Goal: Task Accomplishment & Management: Manage account settings

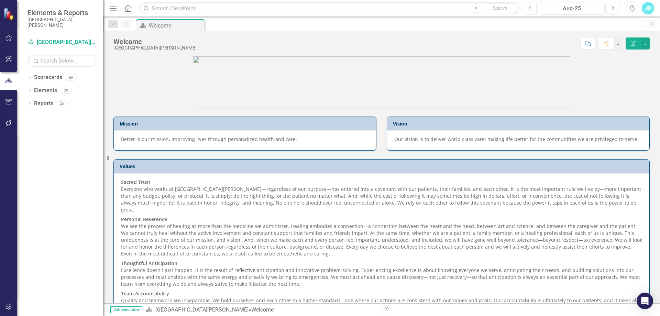
click at [6, 102] on icon "button" at bounding box center [8, 102] width 7 height 6
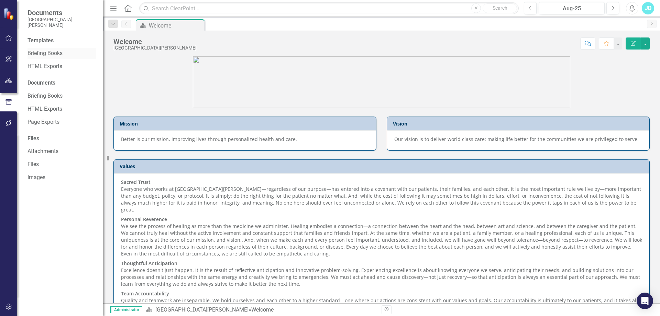
click at [57, 56] on link "Briefing Books" at bounding box center [62, 54] width 69 height 8
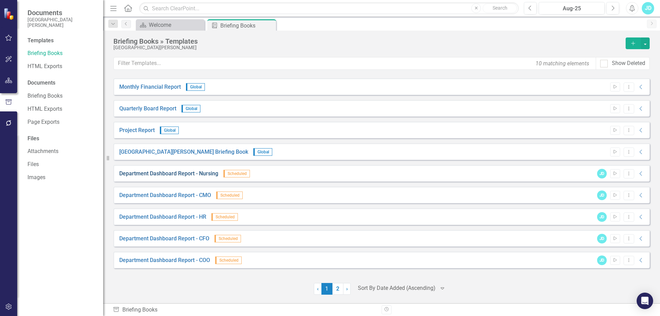
click at [202, 174] on link "Department Dashboard Report - Nursing" at bounding box center [168, 174] width 99 height 8
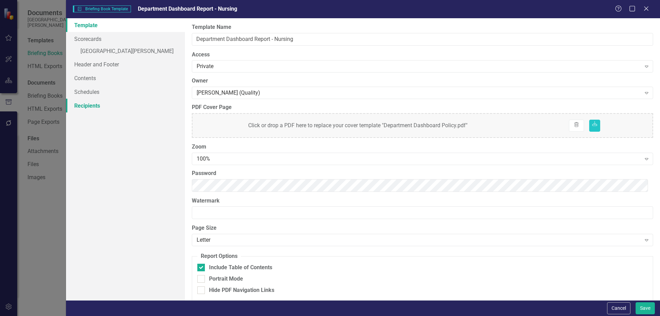
click at [99, 105] on link "Recipients" at bounding box center [125, 106] width 119 height 14
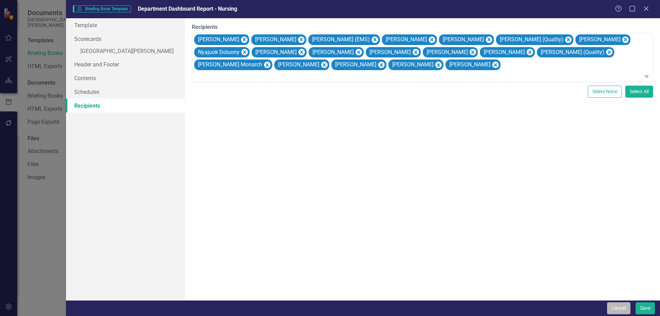
click at [615, 307] on button "Cancel" at bounding box center [618, 308] width 23 height 12
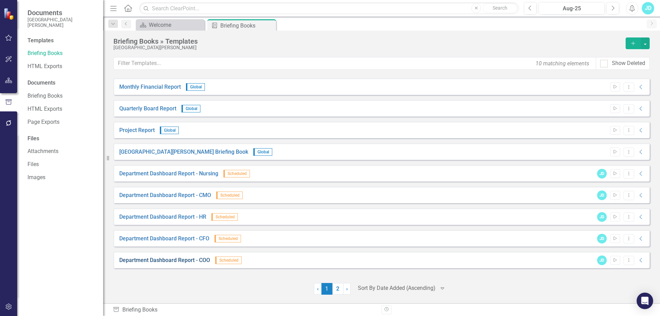
click at [178, 258] on link "Department Dashboard Report - COO" at bounding box center [164, 261] width 91 height 8
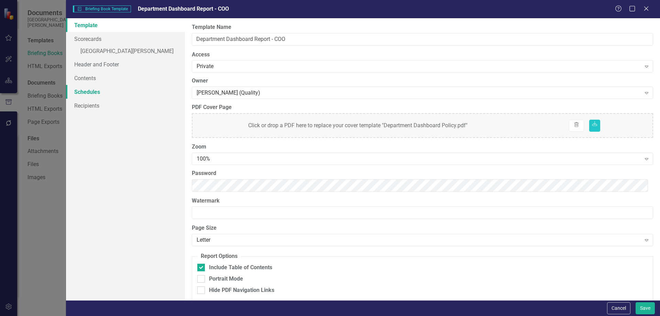
click at [82, 98] on link "Schedules" at bounding box center [125, 92] width 119 height 14
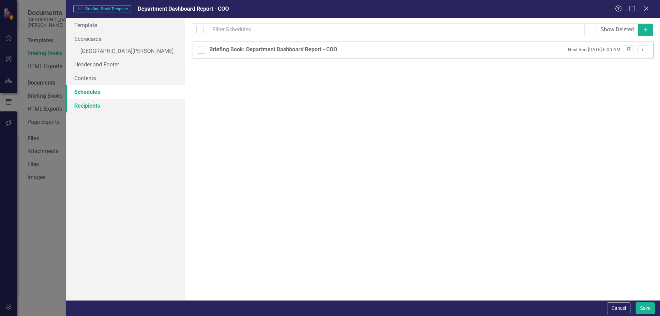
click at [84, 108] on link "Recipients" at bounding box center [125, 106] width 119 height 14
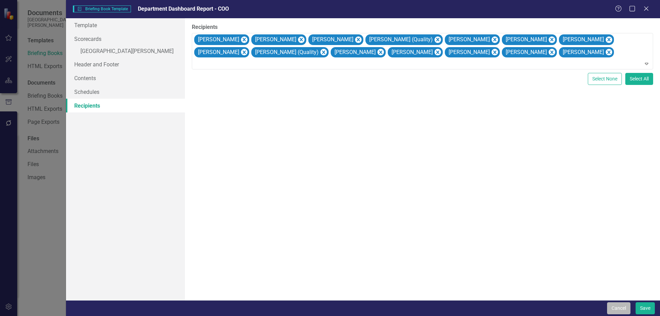
click at [621, 306] on button "Cancel" at bounding box center [618, 308] width 23 height 12
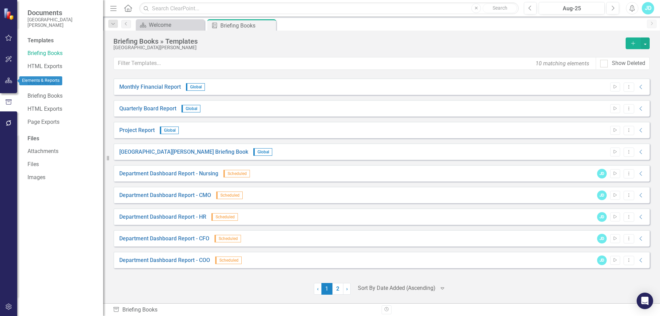
click at [9, 82] on icon "button" at bounding box center [8, 81] width 7 height 6
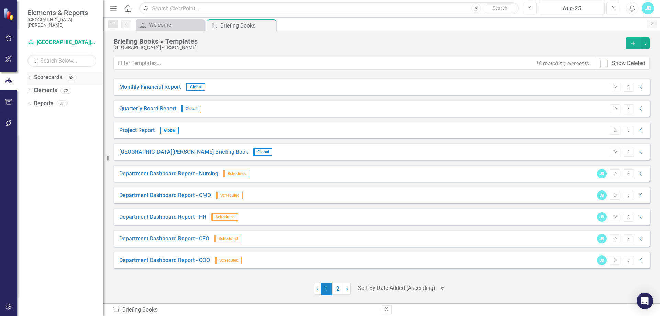
click at [29, 77] on icon "Dropdown" at bounding box center [30, 78] width 5 height 4
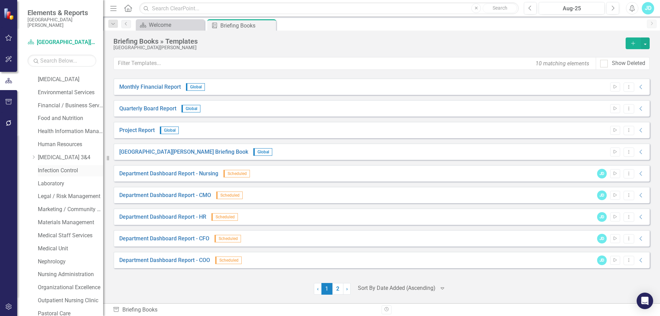
scroll to position [378, 0]
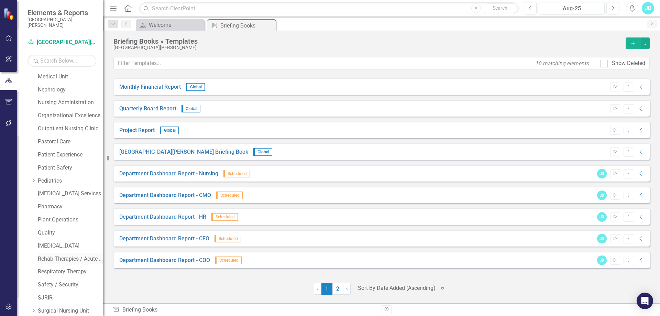
click at [60, 259] on link "Rehab Therapies / Acute Wound Care" at bounding box center [70, 259] width 65 height 8
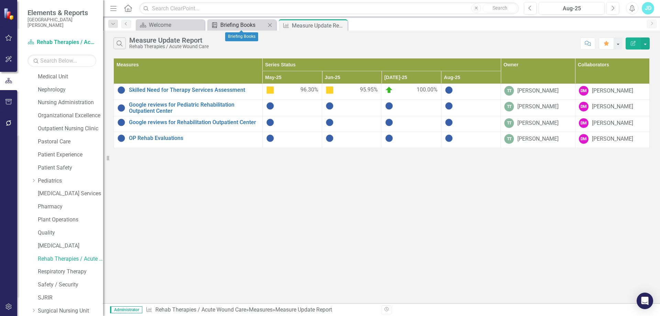
click at [244, 28] on div "Briefing Books" at bounding box center [242, 25] width 45 height 9
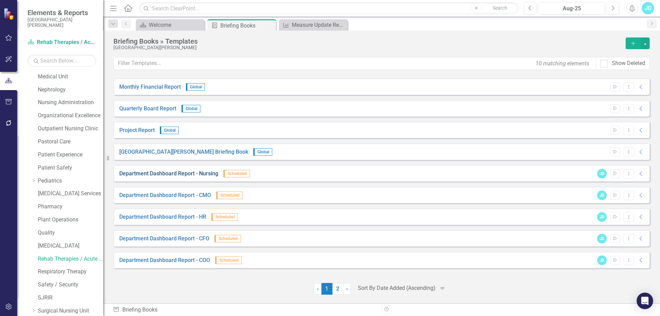
click at [193, 175] on link "Department Dashboard Report - Nursing" at bounding box center [168, 174] width 99 height 8
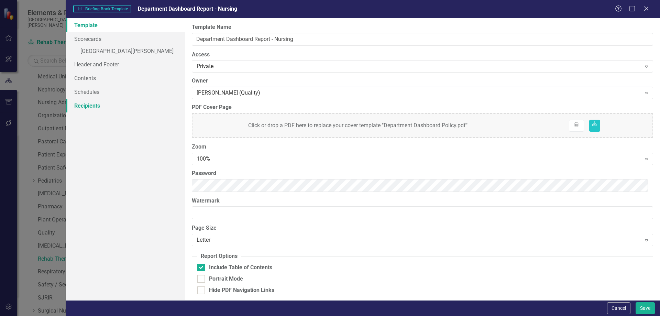
click at [104, 109] on link "Recipients" at bounding box center [125, 106] width 119 height 14
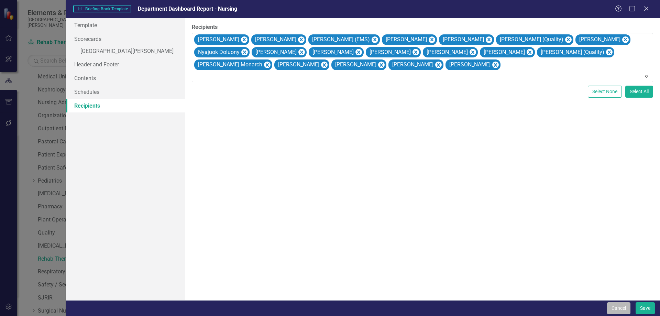
click at [612, 308] on button "Cancel" at bounding box center [618, 308] width 23 height 12
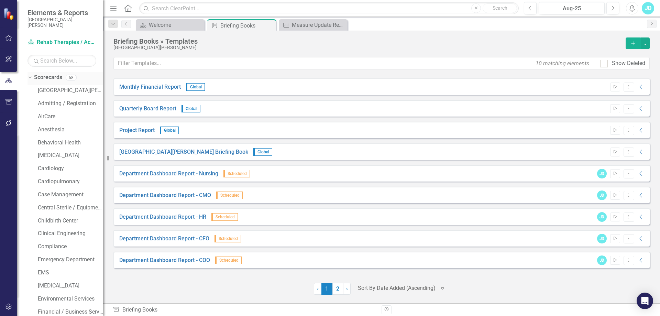
click at [28, 78] on icon "Dropdown" at bounding box center [29, 77] width 4 height 5
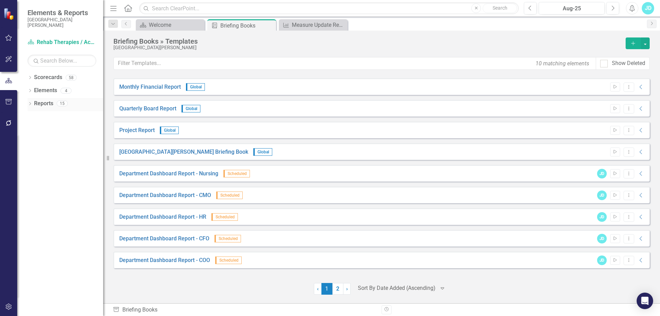
click at [28, 102] on icon "Dropdown" at bounding box center [30, 104] width 5 height 4
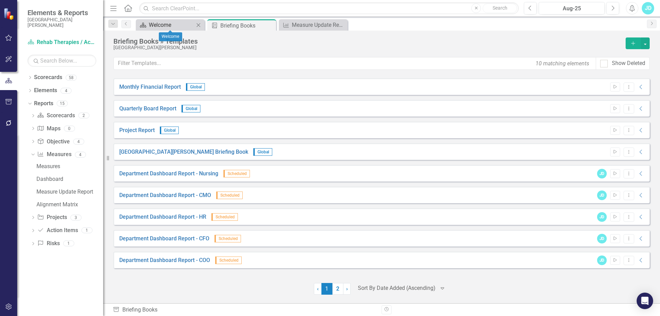
click at [167, 28] on div "Welcome" at bounding box center [171, 25] width 45 height 9
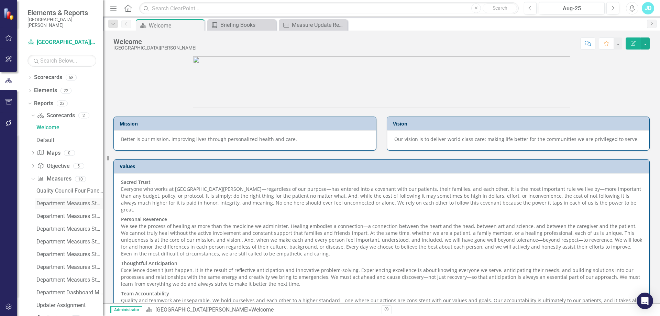
click at [78, 204] on div "Department Measures Standard Report" at bounding box center [69, 203] width 67 height 6
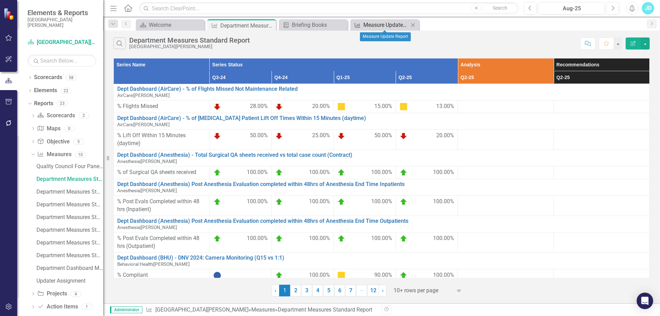
click at [383, 25] on div "Measure Update Report" at bounding box center [386, 25] width 45 height 9
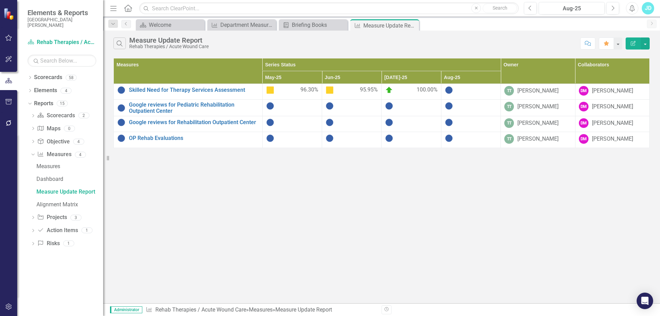
click at [0, 0] on icon at bounding box center [0, 0] width 0 height 0
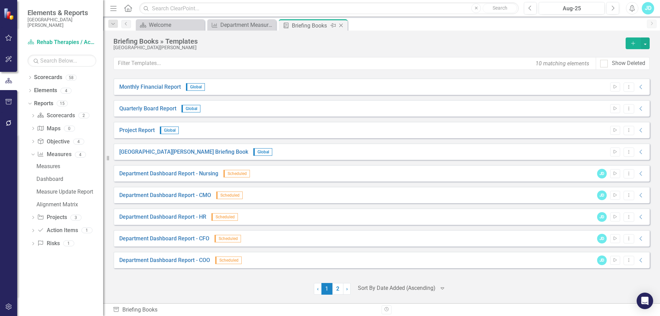
click at [342, 24] on icon "Close" at bounding box center [341, 26] width 7 height 6
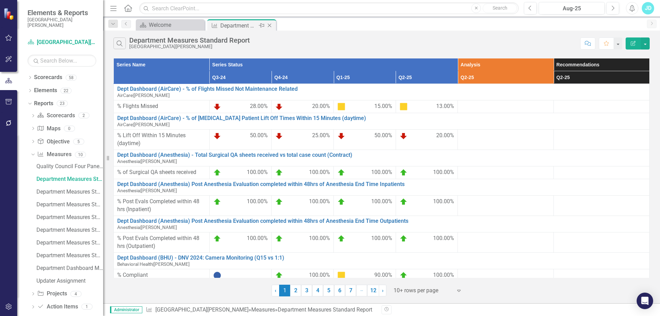
click at [272, 24] on icon "Close" at bounding box center [269, 26] width 7 height 6
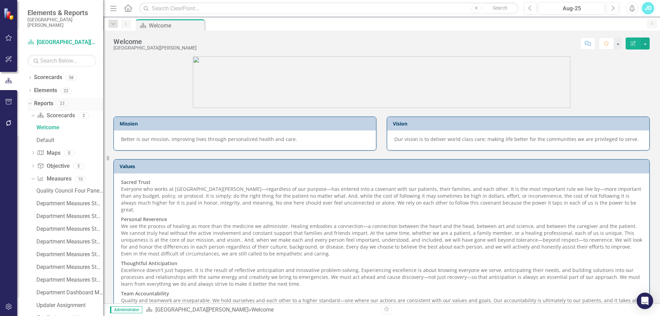
click at [29, 105] on icon "Dropdown" at bounding box center [29, 103] width 4 height 5
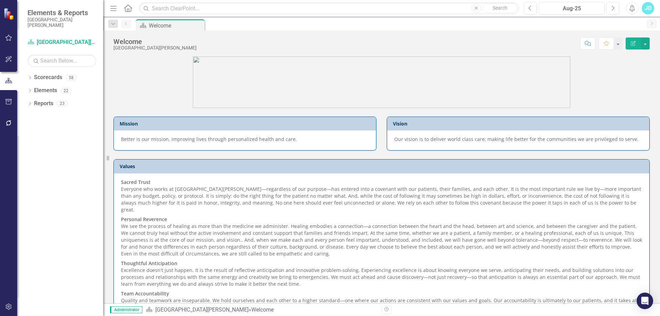
click at [4, 101] on button "button" at bounding box center [8, 102] width 15 height 14
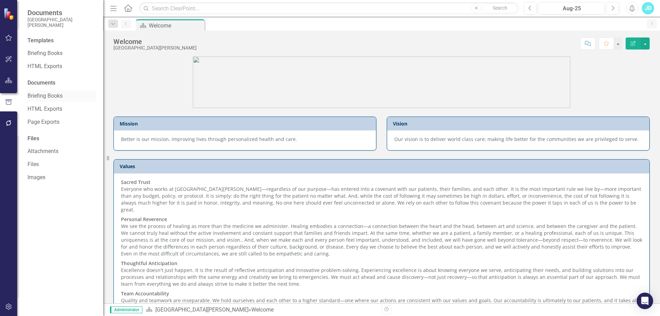
click at [66, 91] on div "Briefing Books" at bounding box center [62, 95] width 69 height 11
click at [57, 51] on link "Briefing Books" at bounding box center [62, 54] width 69 height 8
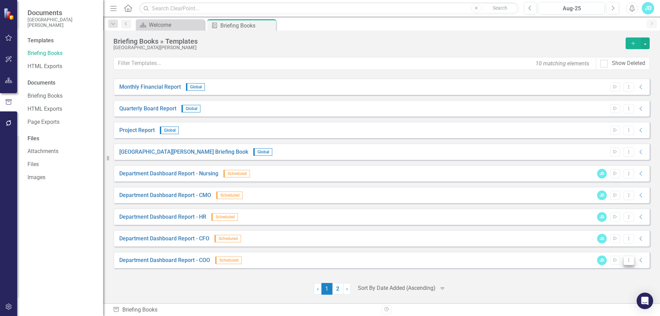
click at [630, 262] on icon "Dropdown Menu" at bounding box center [629, 260] width 6 height 4
click at [613, 224] on link "Edit Edit Template" at bounding box center [603, 223] width 64 height 13
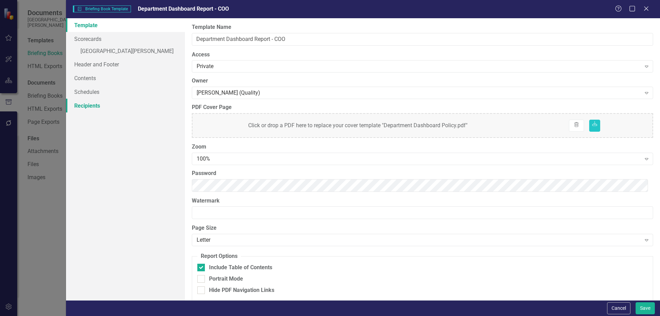
click at [95, 104] on link "Recipients" at bounding box center [125, 106] width 119 height 14
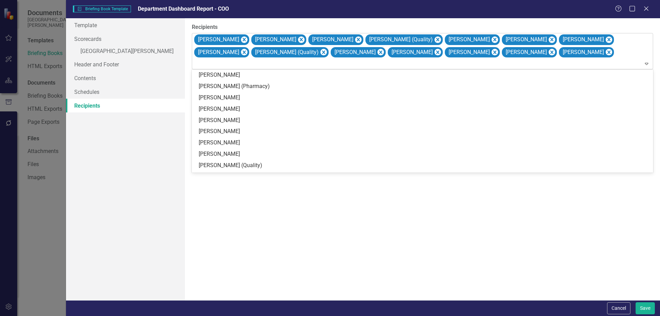
click at [538, 55] on div "[PERSON_NAME] [PERSON_NAME] [PERSON_NAME] [PERSON_NAME] (Quality) [PERSON_NAME]…" at bounding box center [423, 51] width 460 height 36
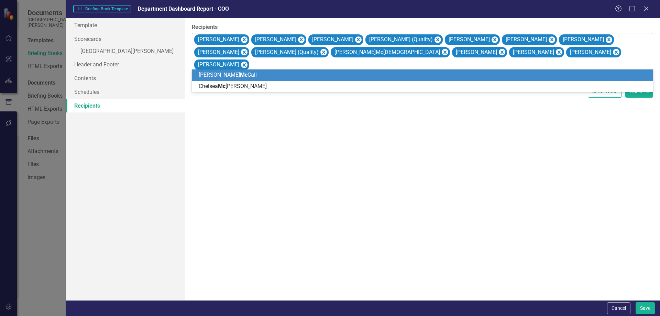
type input "mcc"
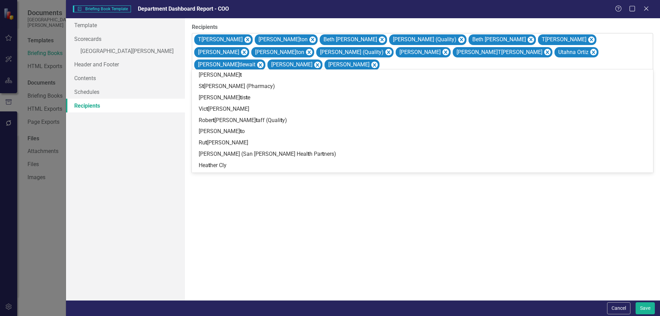
type input "tho"
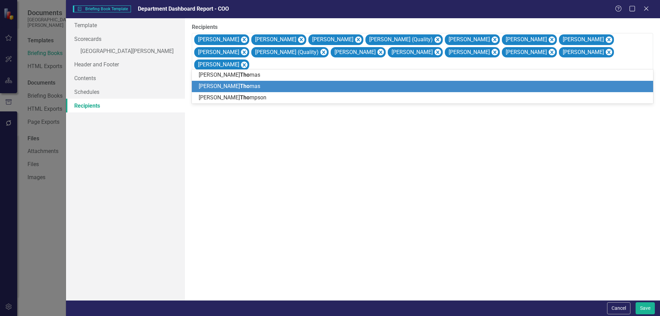
click at [247, 85] on div "[PERSON_NAME] mas" at bounding box center [424, 87] width 451 height 8
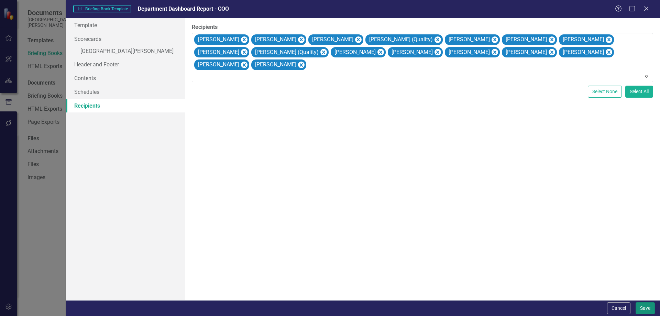
click at [647, 307] on button "Save" at bounding box center [645, 308] width 19 height 12
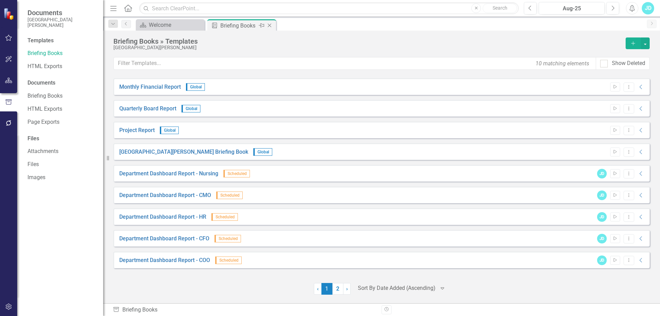
click at [270, 25] on icon "Close" at bounding box center [269, 26] width 7 height 6
